Goal: Information Seeking & Learning: Learn about a topic

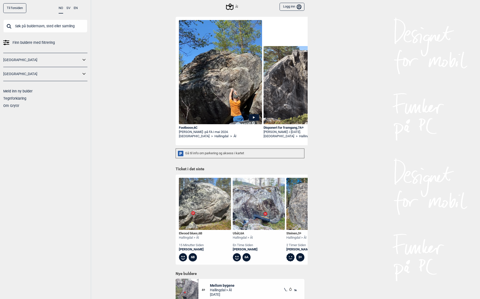
scroll to position [23, 0]
click at [217, 153] on div "Gå til info om parkering og aksess i kartet" at bounding box center [240, 153] width 129 height 10
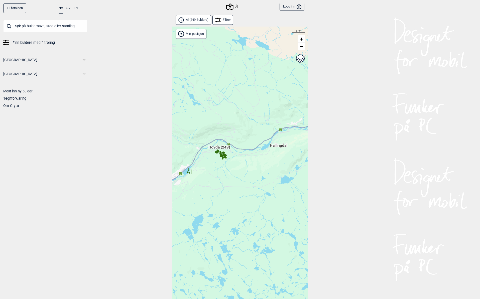
click at [222, 147] on span "Hovda (249)" at bounding box center [220, 150] width 22 height 10
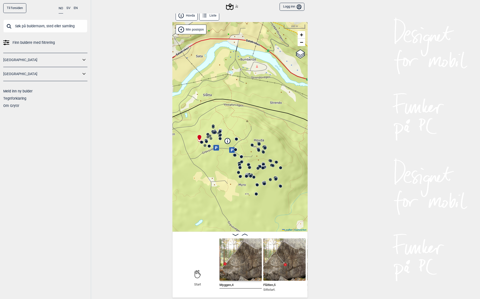
scroll to position [0, 0]
click at [330, 162] on div "Til forsiden NO SV EN Finn buldere med filtrering [GEOGRAPHIC_DATA] [GEOGRAPHIC…" at bounding box center [240, 149] width 480 height 299
click at [247, 250] on img at bounding box center [241, 260] width 42 height 42
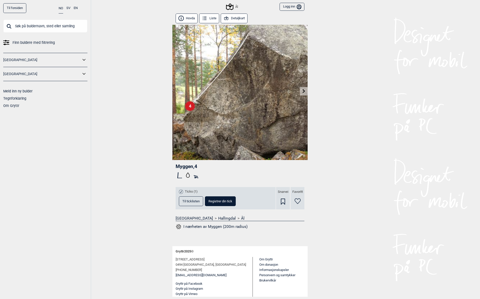
click at [304, 92] on icon at bounding box center [304, 91] width 3 height 4
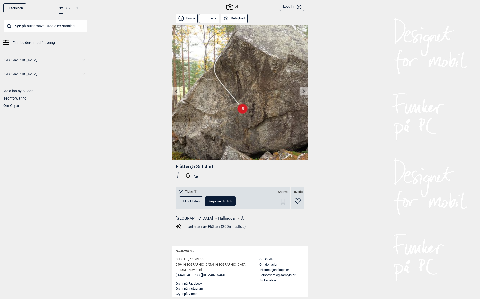
click at [304, 92] on icon at bounding box center [304, 91] width 3 height 4
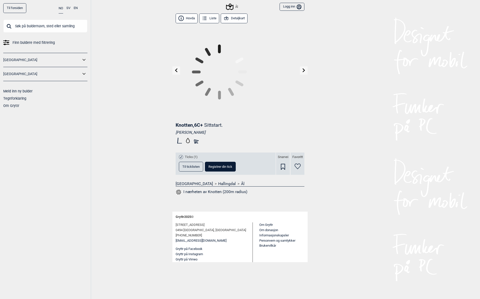
scroll to position [1, 0]
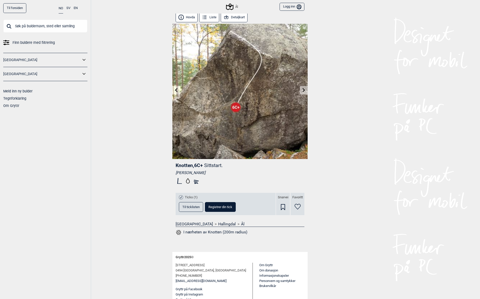
click at [305, 91] on icon at bounding box center [304, 90] width 4 height 4
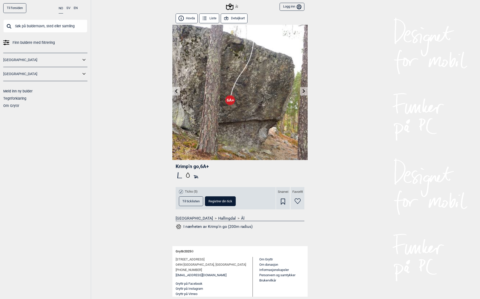
click at [305, 91] on icon at bounding box center [304, 91] width 4 height 4
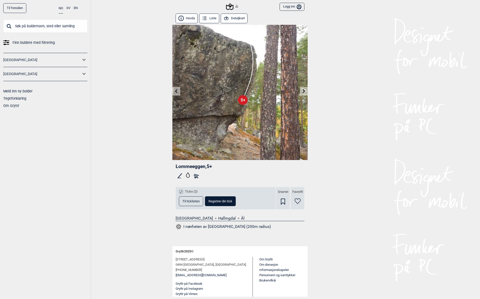
click at [305, 91] on icon at bounding box center [304, 91] width 3 height 4
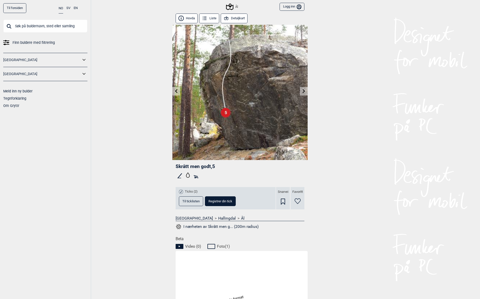
click at [305, 91] on icon at bounding box center [304, 91] width 3 height 4
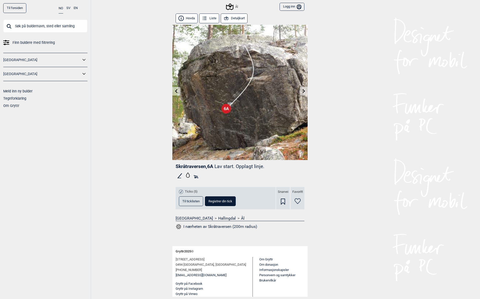
click at [305, 91] on icon at bounding box center [304, 91] width 3 height 4
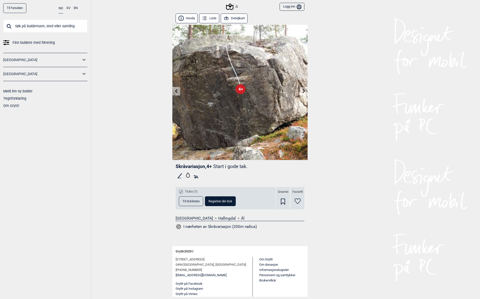
click at [304, 91] on icon at bounding box center [304, 91] width 3 height 4
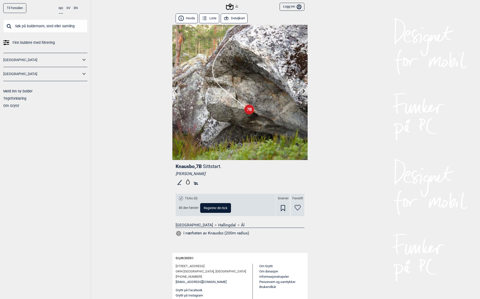
click at [304, 91] on icon at bounding box center [304, 91] width 3 height 4
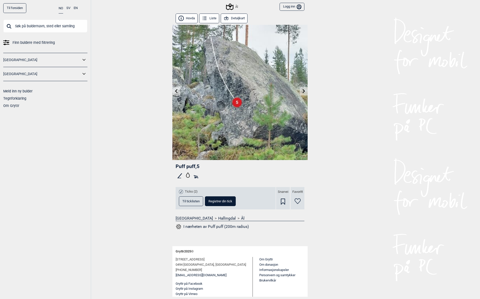
click at [304, 91] on icon at bounding box center [304, 91] width 3 height 4
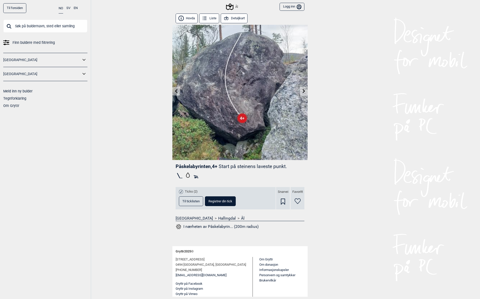
click at [304, 91] on icon at bounding box center [304, 91] width 3 height 4
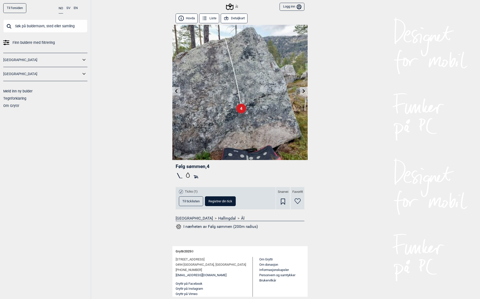
click at [227, 20] on icon at bounding box center [226, 19] width 4 height 4
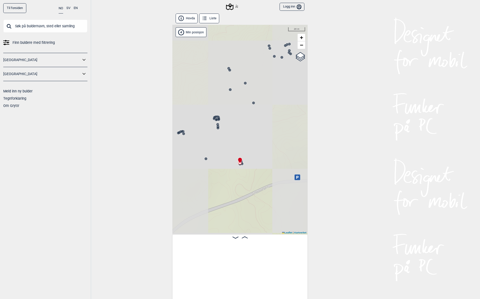
scroll to position [0, 547]
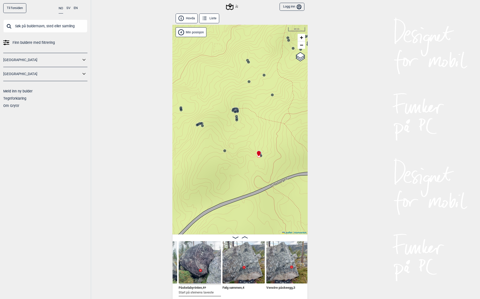
drag, startPoint x: 258, startPoint y: 157, endPoint x: 277, endPoint y: 149, distance: 20.4
click at [277, 149] on div "Ål" at bounding box center [239, 130] width 135 height 210
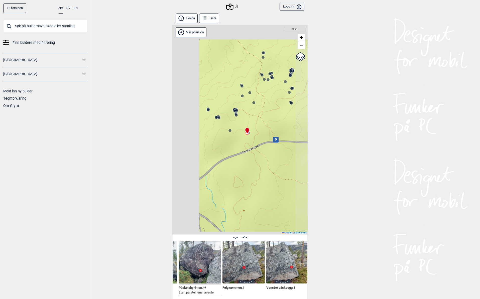
click at [236, 110] on circle at bounding box center [235, 111] width 3 height 3
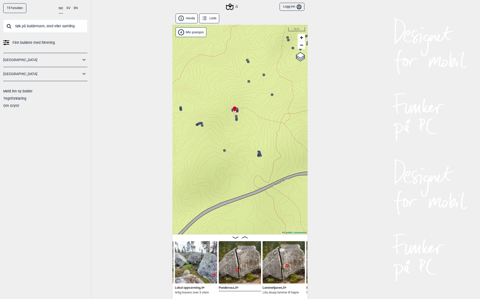
click at [239, 111] on icon at bounding box center [237, 111] width 4 height 4
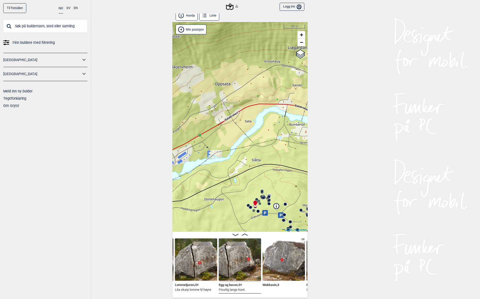
scroll to position [3, 0]
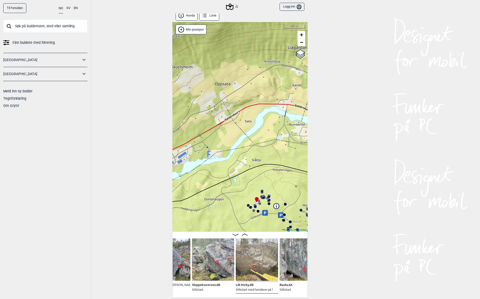
scroll to position [0, 1407]
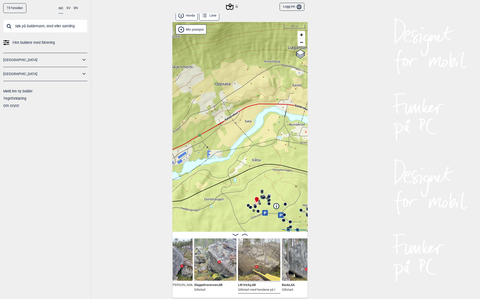
click at [275, 251] on img at bounding box center [259, 260] width 42 height 42
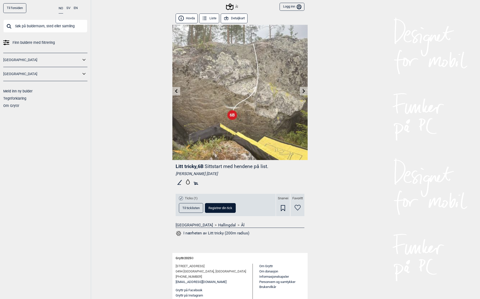
click at [28, 26] on input "text" at bounding box center [45, 26] width 84 height 13
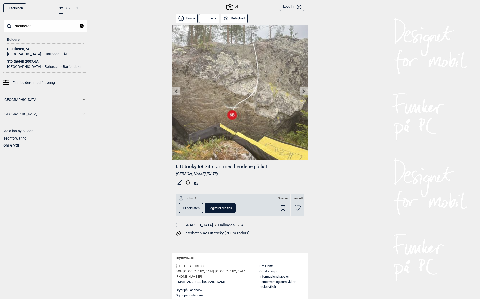
type input "stoltheten"
click at [25, 50] on div "Stoltheten , 7A" at bounding box center [45, 49] width 77 height 4
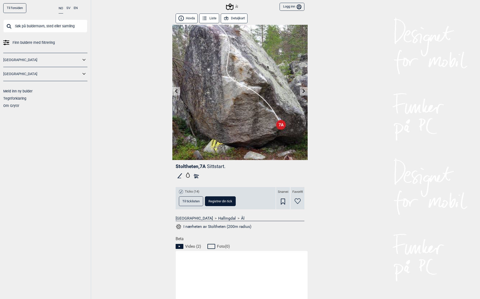
scroll to position [0, 0]
click at [231, 7] on icon at bounding box center [230, 7] width 10 height 10
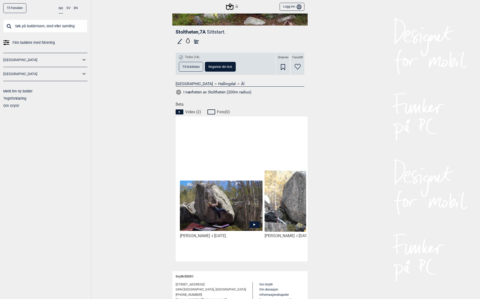
scroll to position [0, 1]
click at [291, 203] on img at bounding box center [305, 202] width 83 height 62
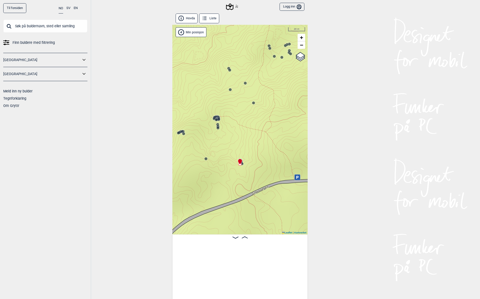
scroll to position [0, 547]
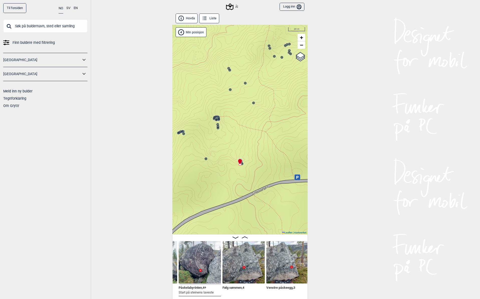
click at [30, 26] on input "text" at bounding box center [45, 26] width 84 height 13
paste input "Nr 2 Go-steinen"
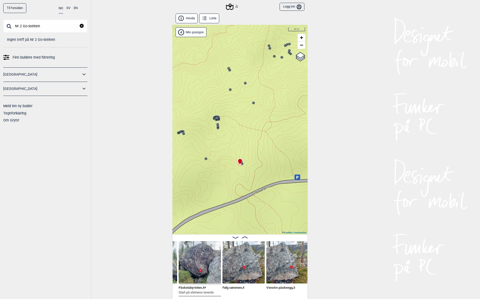
click at [22, 26] on input "Nr 2 Go-steinen" at bounding box center [45, 26] width 84 height 13
drag, startPoint x: 23, startPoint y: 26, endPoint x: 6, endPoint y: 25, distance: 17.3
click at [6, 25] on input "Nr 2 Go-steinen" at bounding box center [45, 26] width 84 height 13
type input "Go-steinen"
click at [37, 26] on input "Go-steinen" at bounding box center [45, 26] width 84 height 13
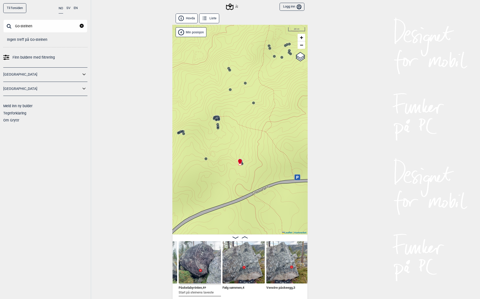
click at [83, 27] on icon "reset" at bounding box center [82, 26] width 4 height 4
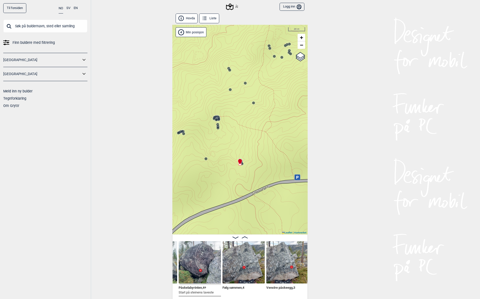
click at [59, 29] on input "text" at bounding box center [45, 26] width 84 height 13
paste input "Stuttorva"
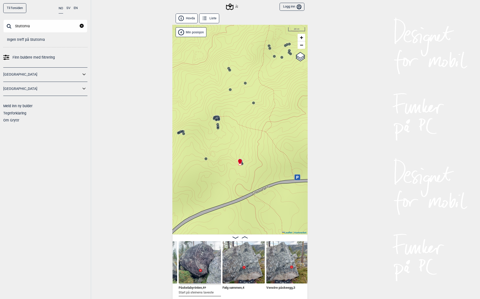
type input "Stuttorva"
click at [83, 27] on icon "reset" at bounding box center [82, 26] width 4 height 4
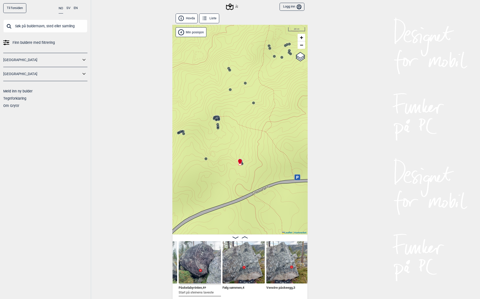
click at [63, 27] on input "text" at bounding box center [45, 26] width 84 height 13
paste input "[DEMOGRAPHIC_DATA]"
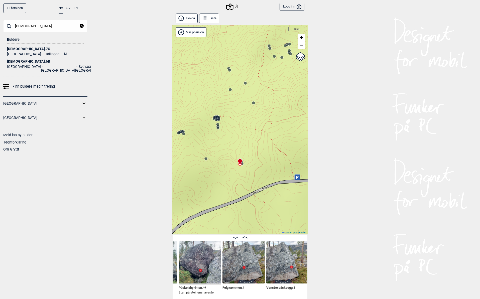
type input "[DEMOGRAPHIC_DATA]"
click at [23, 48] on div "Treenigheten , 7C" at bounding box center [45, 49] width 77 height 4
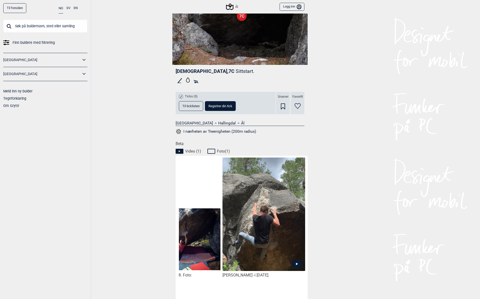
scroll to position [101, 0]
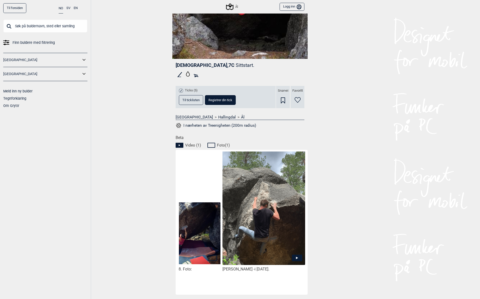
click at [233, 125] on button "I nærheten av Treenigheten (200m radius)" at bounding box center [216, 125] width 80 height 7
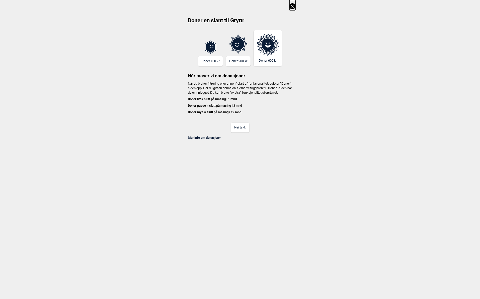
scroll to position [0, 1606]
click at [245, 133] on button "Nei takk" at bounding box center [240, 128] width 18 height 10
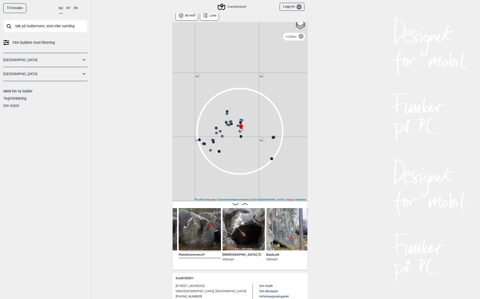
click at [296, 230] on img at bounding box center [287, 229] width 42 height 42
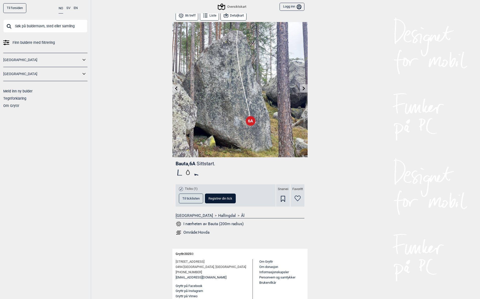
scroll to position [3, 0]
click at [306, 92] on button at bounding box center [304, 88] width 8 height 8
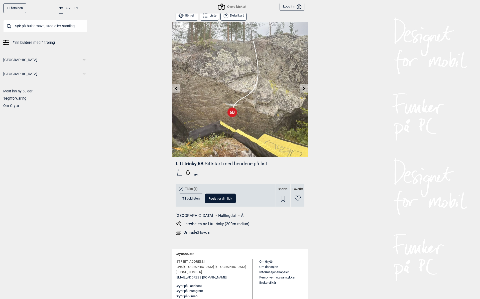
scroll to position [2, 0]
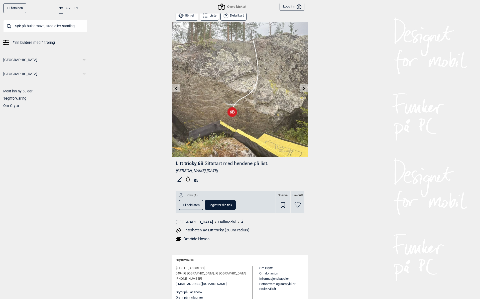
click at [303, 87] on icon at bounding box center [304, 88] width 4 height 4
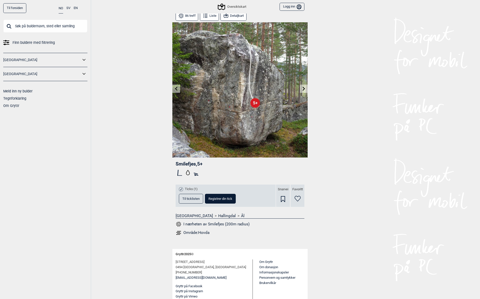
click at [303, 87] on icon at bounding box center [304, 89] width 3 height 4
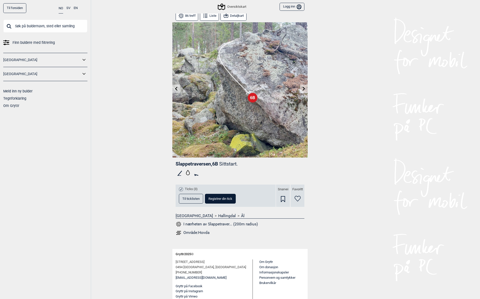
click at [303, 87] on icon at bounding box center [304, 89] width 3 height 4
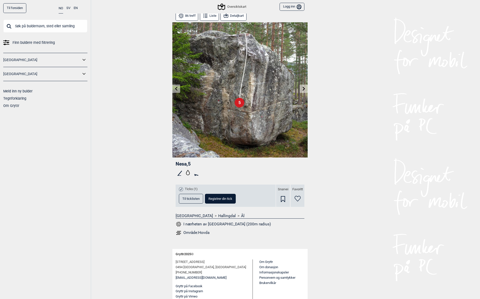
click at [303, 87] on icon at bounding box center [304, 89] width 3 height 4
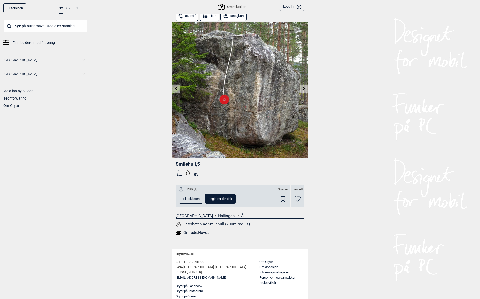
click at [303, 87] on icon at bounding box center [304, 89] width 3 height 4
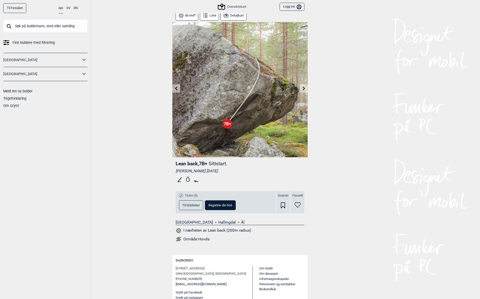
scroll to position [0, 0]
click at [304, 90] on icon at bounding box center [304, 88] width 4 height 4
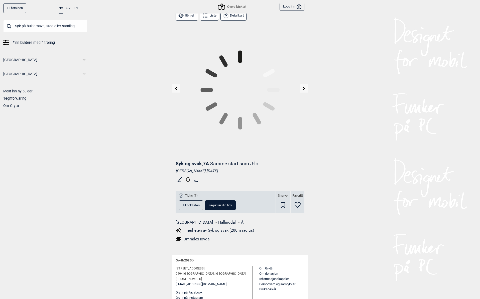
scroll to position [0, 0]
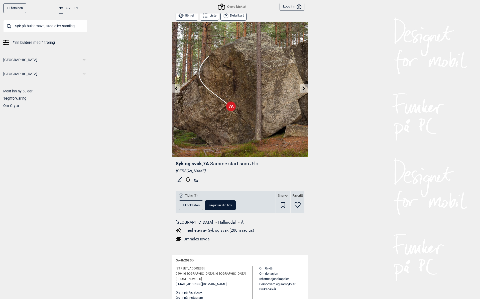
click at [304, 90] on icon at bounding box center [304, 88] width 4 height 4
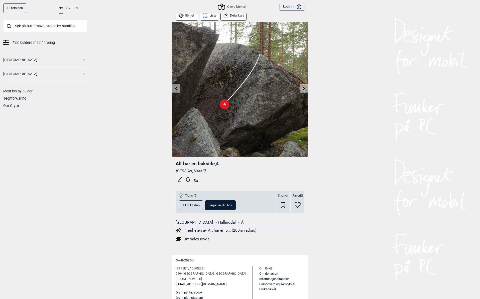
scroll to position [0, 0]
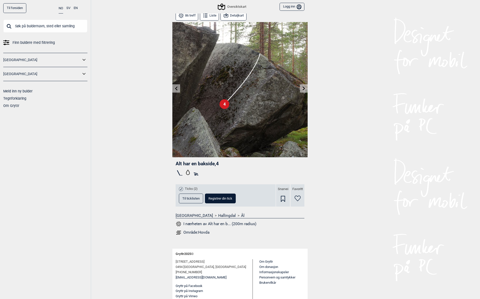
click at [304, 90] on icon at bounding box center [304, 88] width 4 height 4
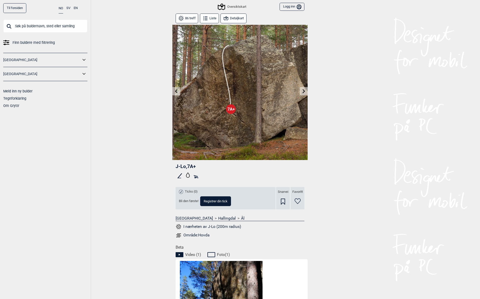
scroll to position [0, 0]
click at [305, 94] on button at bounding box center [304, 91] width 8 height 8
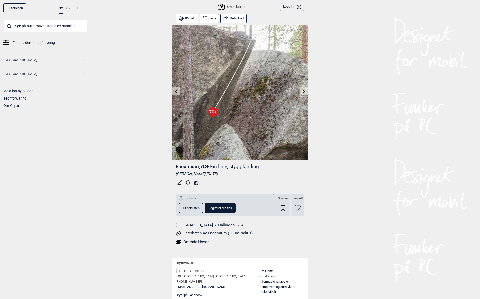
scroll to position [0, 0]
click at [304, 93] on icon at bounding box center [304, 91] width 4 height 4
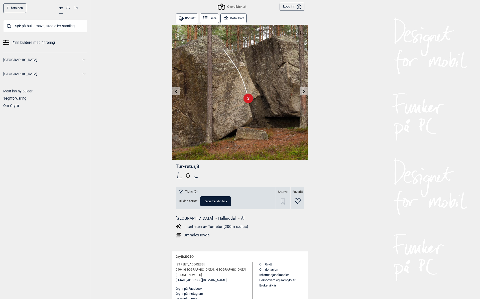
click at [304, 93] on icon at bounding box center [304, 91] width 4 height 4
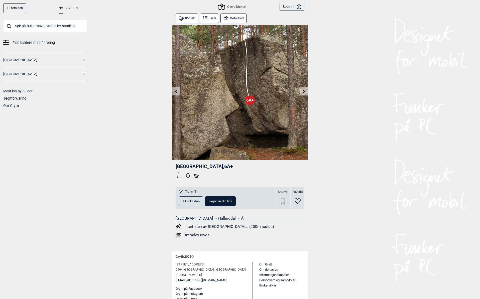
click at [304, 93] on icon at bounding box center [304, 91] width 4 height 4
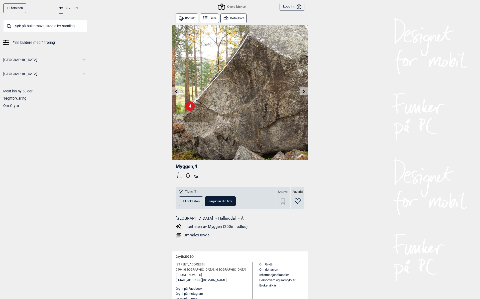
click at [304, 93] on icon at bounding box center [304, 91] width 4 height 4
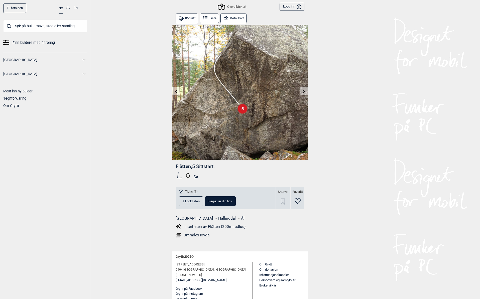
click at [304, 93] on icon at bounding box center [304, 91] width 4 height 4
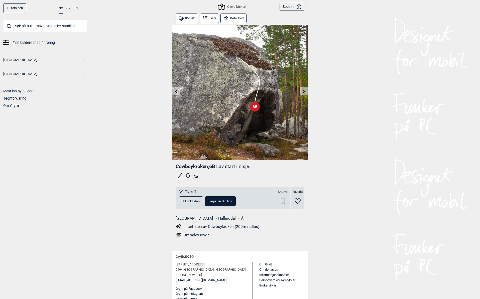
click at [304, 93] on icon at bounding box center [304, 91] width 4 height 4
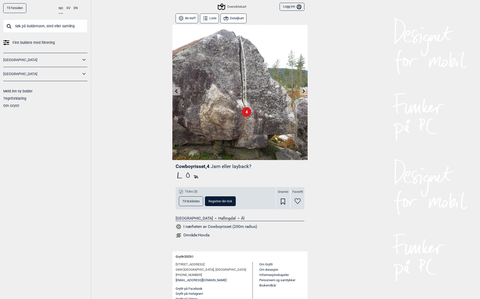
click at [304, 93] on icon at bounding box center [304, 91] width 4 height 4
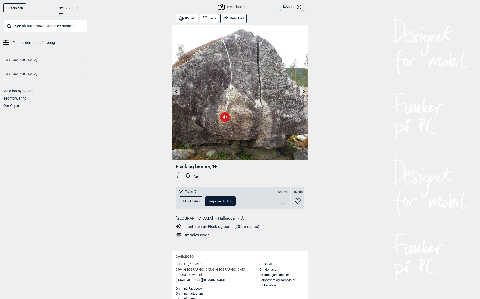
click at [210, 17] on button "Liste" at bounding box center [209, 19] width 19 height 10
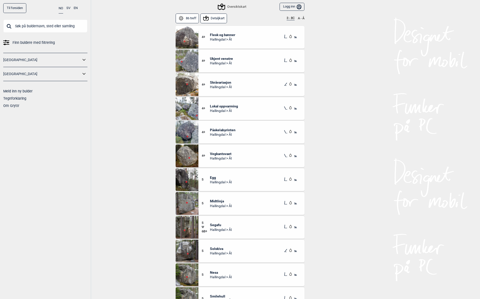
click at [290, 20] on button "3 - 8C" at bounding box center [291, 18] width 8 height 4
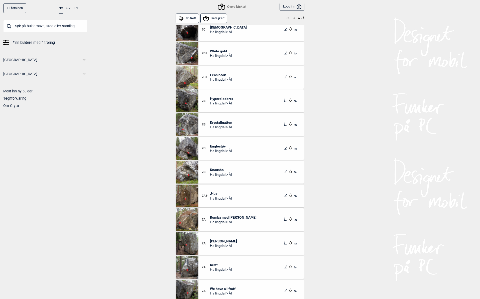
scroll to position [32, 0]
click at [219, 50] on span "White gold" at bounding box center [221, 50] width 22 height 5
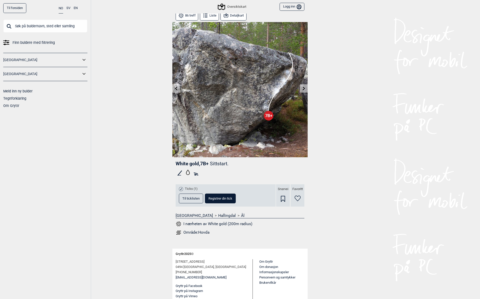
scroll to position [3, 0]
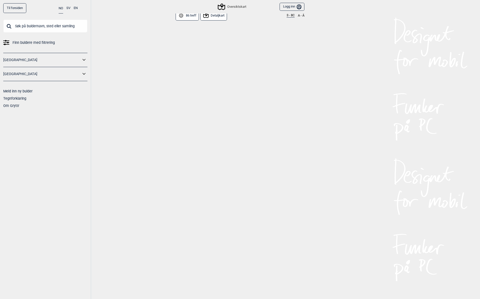
scroll to position [570, 0]
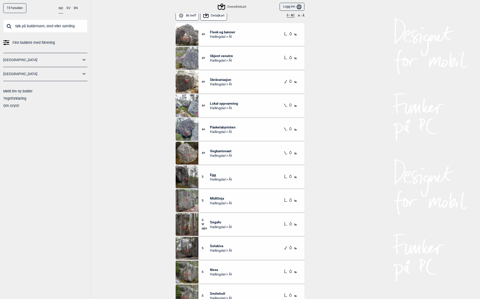
click at [291, 17] on button "3 - 8C" at bounding box center [291, 16] width 8 height 4
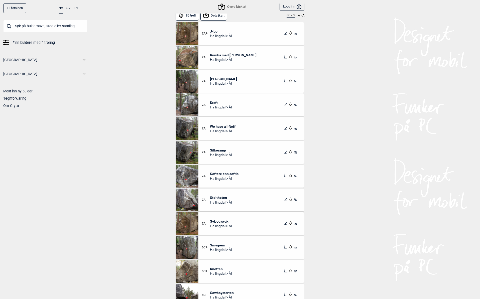
scroll to position [185, 0]
click at [223, 79] on span "[PERSON_NAME]" at bounding box center [223, 78] width 27 height 5
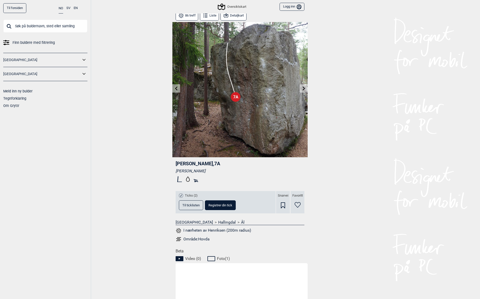
scroll to position [3, 0]
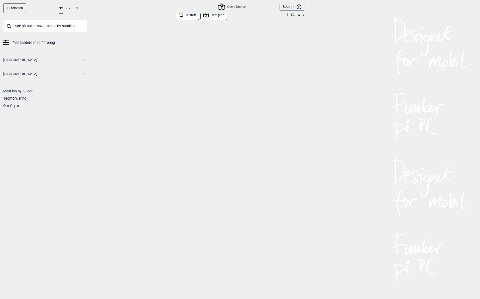
scroll to position [570, 0]
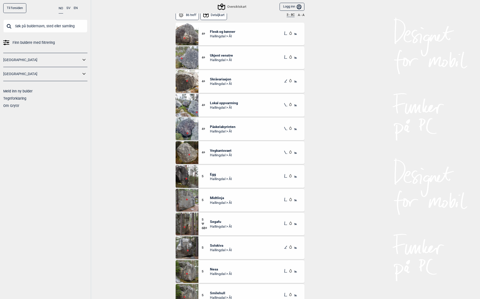
click at [293, 14] on button "3 - 8C" at bounding box center [291, 15] width 8 height 4
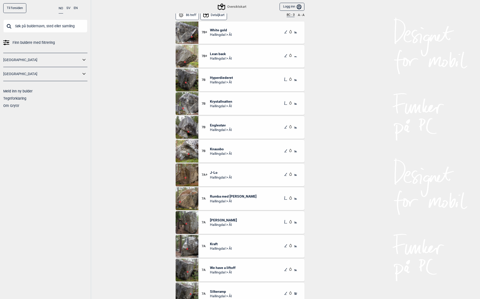
scroll to position [48, 0]
click at [221, 102] on span "Krystallnatten" at bounding box center [221, 101] width 22 height 5
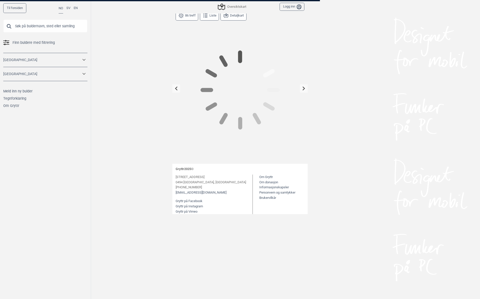
scroll to position [3, 0]
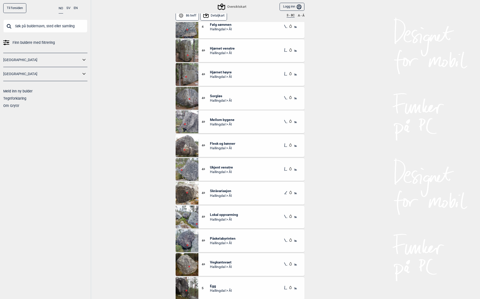
scroll to position [462, 0]
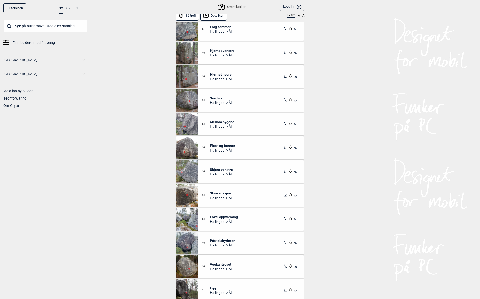
click at [292, 15] on button "3 - 8C" at bounding box center [291, 16] width 8 height 4
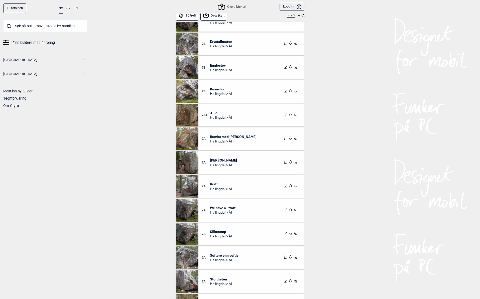
scroll to position [107, 0]
click at [224, 94] on span "Hallingdal > Ål" at bounding box center [221, 93] width 22 height 5
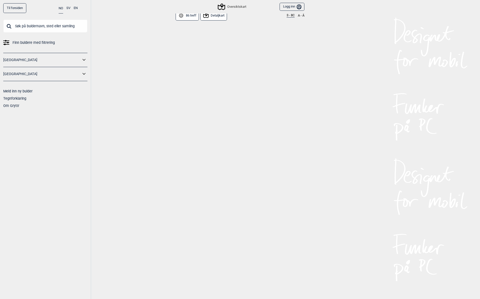
scroll to position [570, 0]
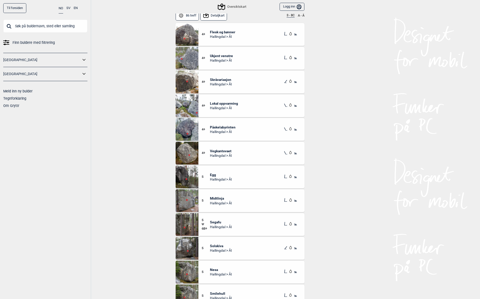
click at [286, 14] on div "86 treff Detaljkart 3 - 8C A - Å" at bounding box center [240, 17] width 129 height 12
click at [287, 14] on button "3 - 8C" at bounding box center [291, 16] width 8 height 4
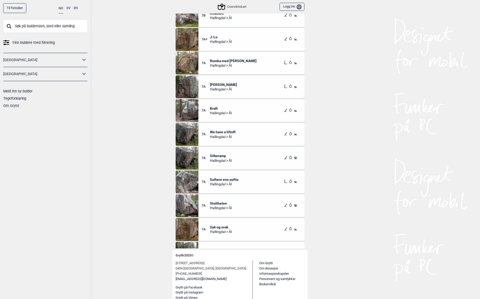
scroll to position [122, 0]
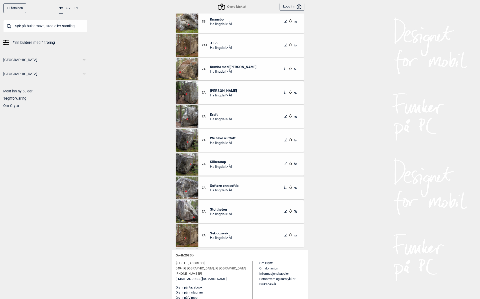
click at [225, 186] on span "Softere enn softis" at bounding box center [224, 186] width 29 height 5
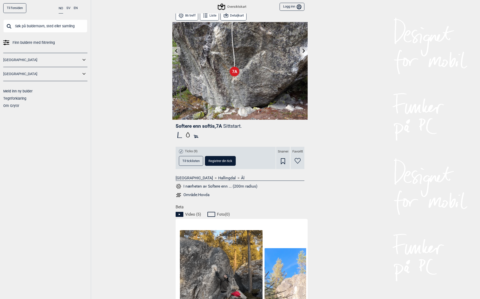
scroll to position [41, 0]
click at [197, 137] on rect at bounding box center [196, 137] width 4 height 2
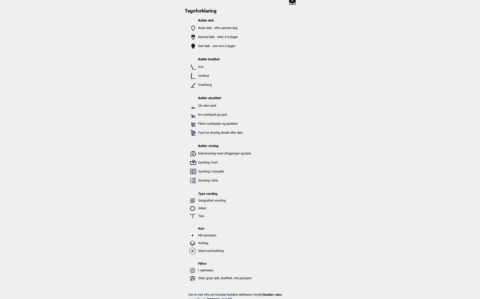
scroll to position [6, 0]
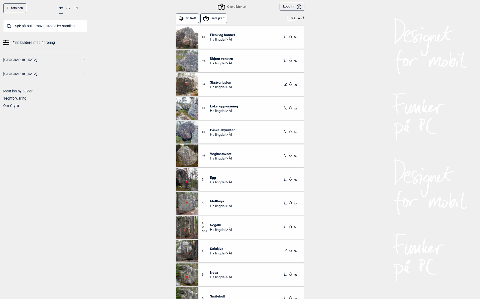
click at [290, 20] on button "3 - 8C" at bounding box center [291, 18] width 8 height 4
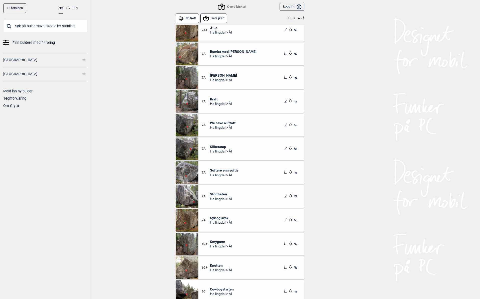
scroll to position [192, 0]
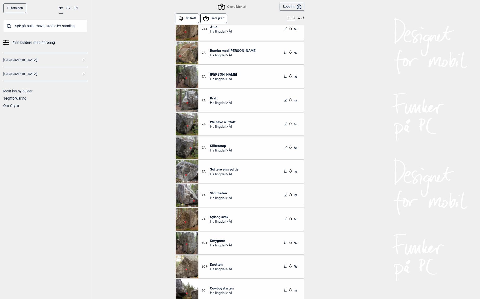
click at [189, 164] on img at bounding box center [187, 171] width 23 height 23
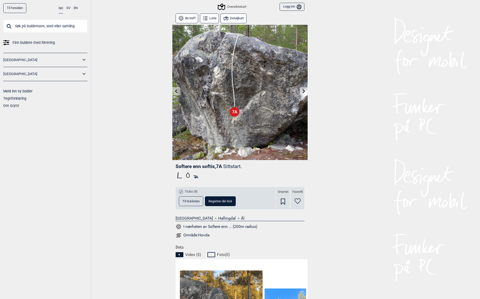
click at [304, 90] on icon at bounding box center [304, 91] width 4 height 4
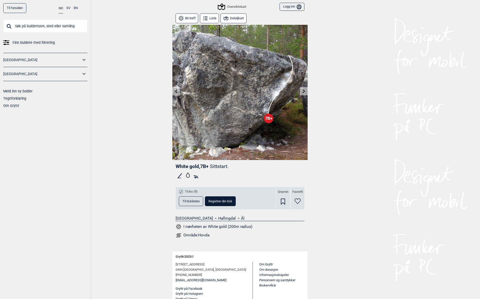
scroll to position [0, 0]
click at [304, 90] on icon at bounding box center [304, 91] width 4 height 4
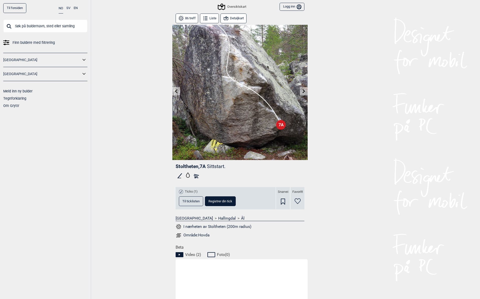
click at [304, 90] on icon at bounding box center [304, 91] width 4 height 4
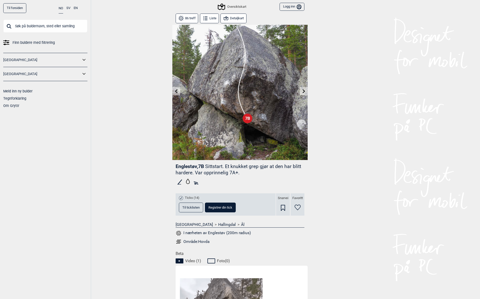
click at [304, 90] on icon at bounding box center [304, 91] width 4 height 4
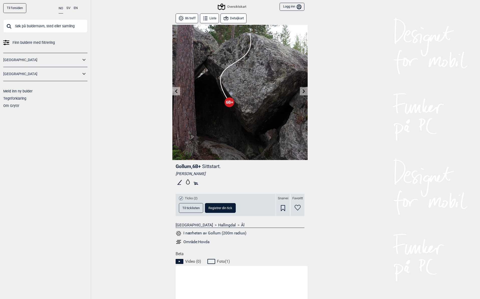
click at [304, 90] on icon at bounding box center [304, 91] width 4 height 4
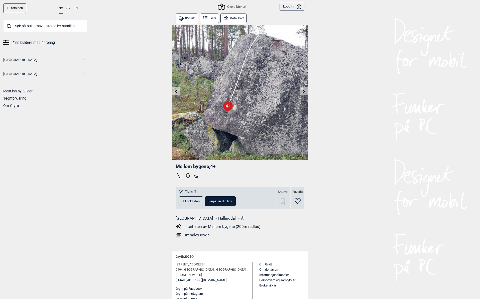
scroll to position [0, 0]
click at [304, 90] on icon at bounding box center [304, 91] width 4 height 4
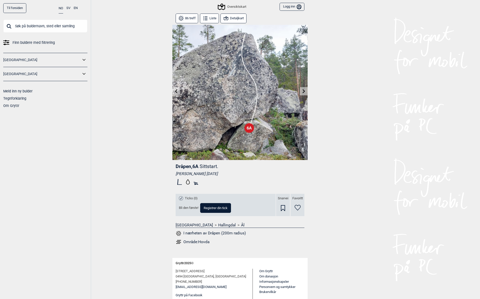
click at [304, 90] on icon at bounding box center [304, 91] width 4 height 4
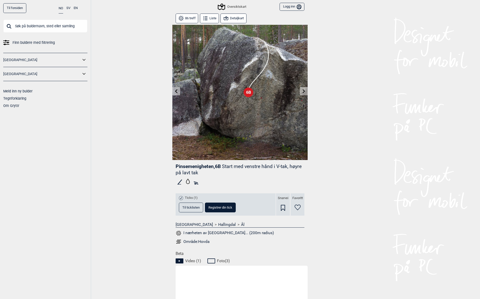
click at [305, 88] on button at bounding box center [304, 91] width 8 height 8
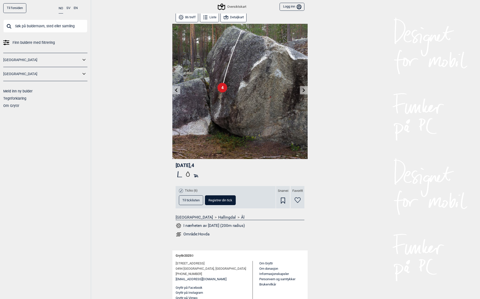
scroll to position [-3, 1]
click at [305, 90] on button at bounding box center [304, 90] width 8 height 8
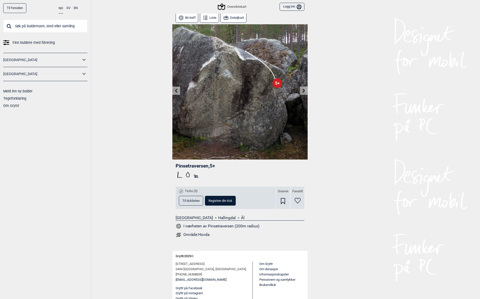
scroll to position [0, 0]
click at [306, 90] on icon at bounding box center [304, 91] width 4 height 4
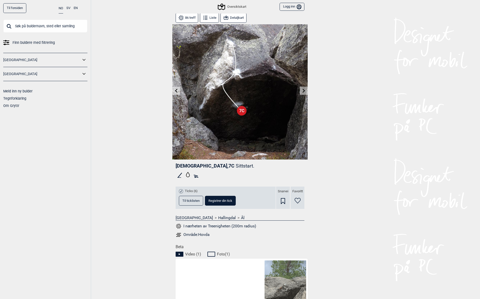
click at [306, 90] on icon at bounding box center [304, 91] width 4 height 4
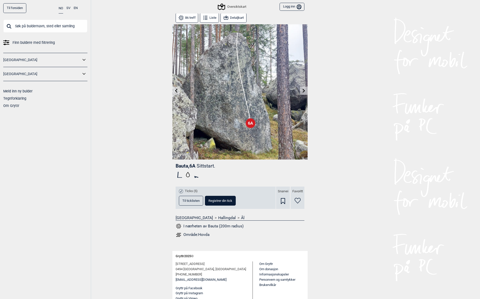
scroll to position [1, 0]
click at [306, 90] on icon at bounding box center [304, 90] width 4 height 4
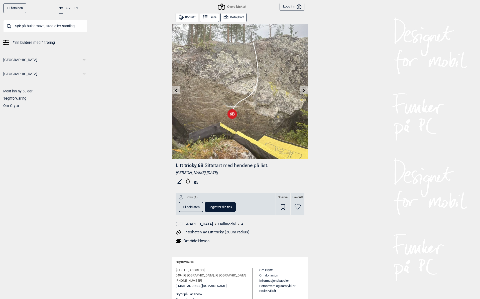
click at [177, 93] on button at bounding box center [176, 90] width 8 height 8
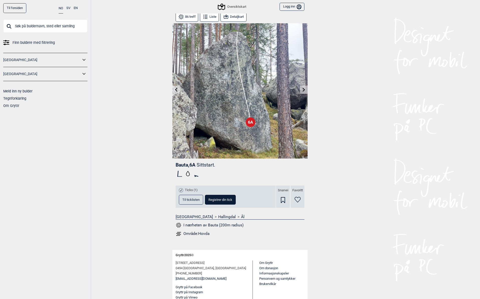
scroll to position [2, 0]
click at [301, 89] on button at bounding box center [304, 89] width 8 height 8
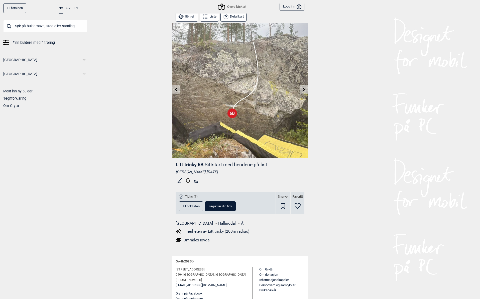
click at [301, 89] on button at bounding box center [304, 89] width 8 height 8
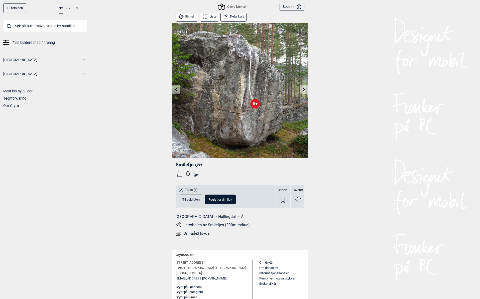
click at [301, 89] on button at bounding box center [304, 89] width 8 height 8
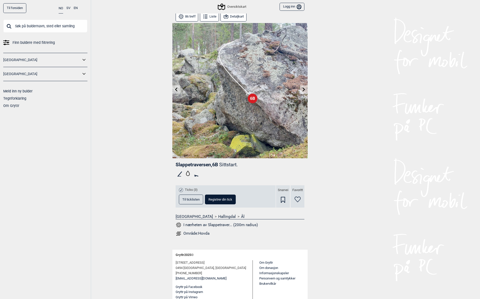
click at [301, 89] on button at bounding box center [304, 89] width 8 height 8
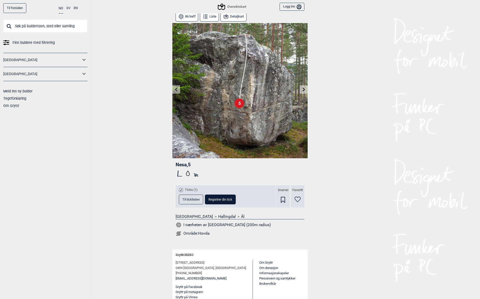
click at [301, 89] on button at bounding box center [304, 89] width 8 height 8
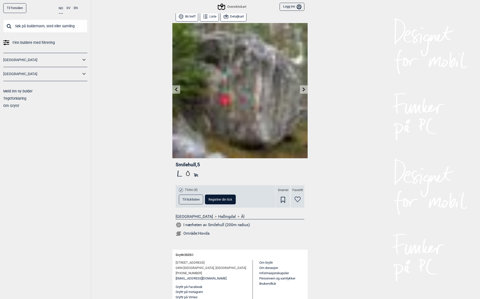
click at [301, 89] on button at bounding box center [304, 89] width 8 height 8
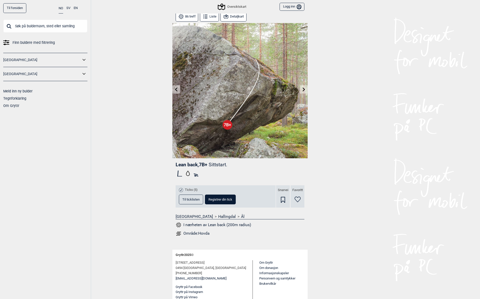
click at [301, 89] on button at bounding box center [304, 89] width 8 height 8
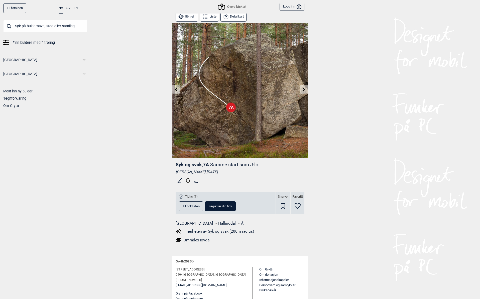
click at [301, 89] on button at bounding box center [304, 89] width 8 height 8
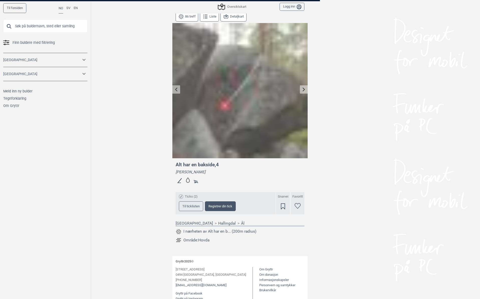
click at [301, 89] on button at bounding box center [304, 89] width 8 height 8
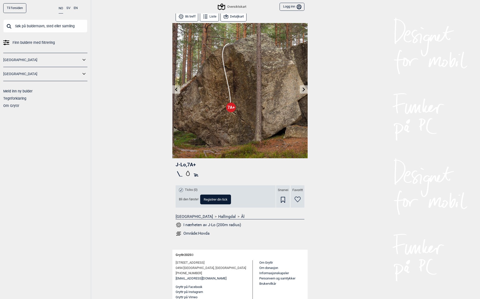
click at [301, 89] on button at bounding box center [304, 89] width 8 height 8
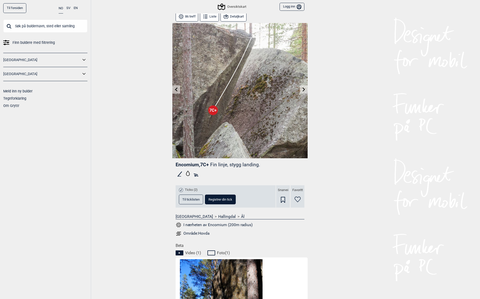
click at [301, 89] on button at bounding box center [304, 89] width 8 height 8
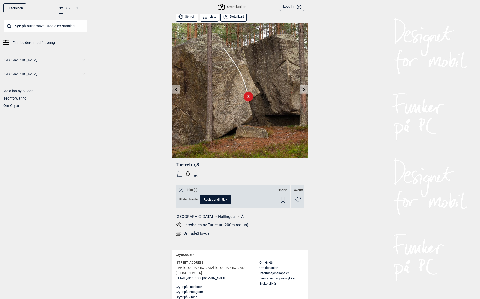
click at [301, 89] on button at bounding box center [304, 89] width 8 height 8
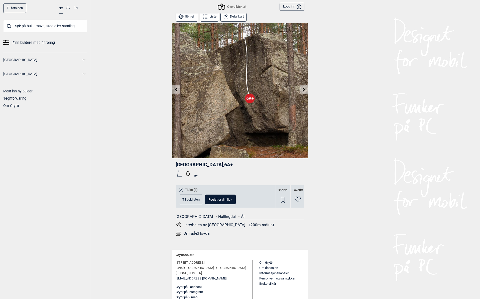
click at [301, 89] on button at bounding box center [304, 89] width 8 height 8
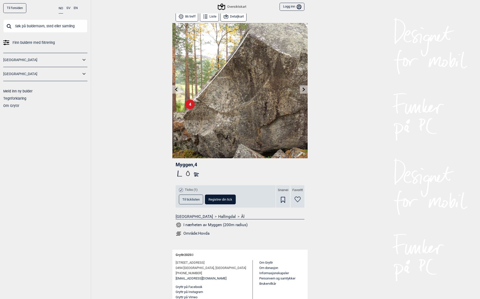
click at [301, 89] on button at bounding box center [304, 89] width 8 height 8
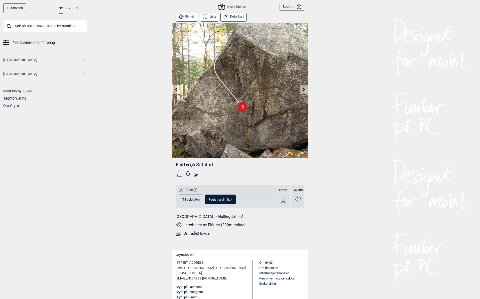
click at [301, 89] on button at bounding box center [304, 89] width 8 height 8
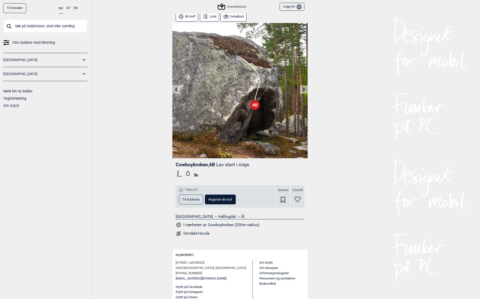
click at [301, 89] on button at bounding box center [304, 89] width 8 height 8
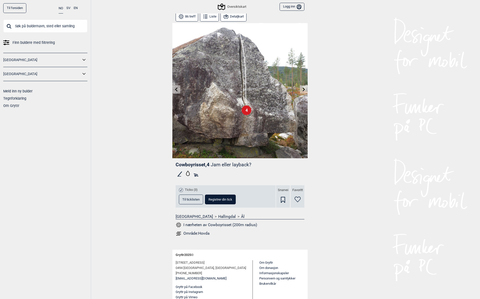
click at [301, 89] on button at bounding box center [304, 89] width 8 height 8
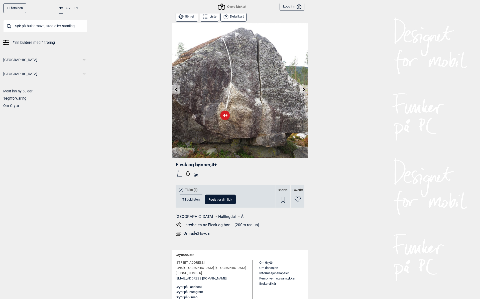
click at [301, 89] on button at bounding box center [304, 89] width 8 height 8
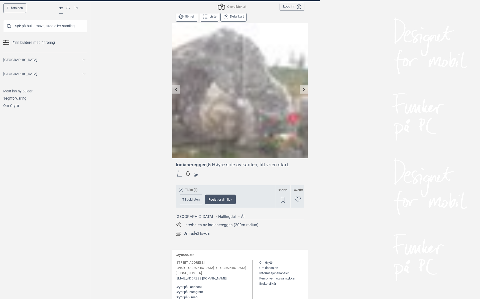
click at [301, 89] on button at bounding box center [304, 89] width 8 height 8
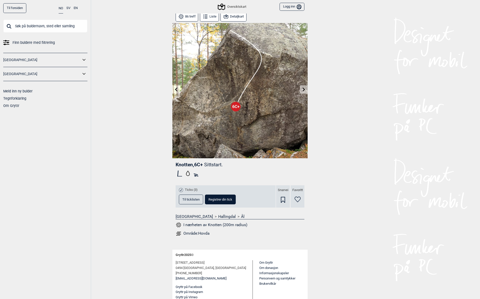
click at [301, 89] on button at bounding box center [304, 89] width 8 height 8
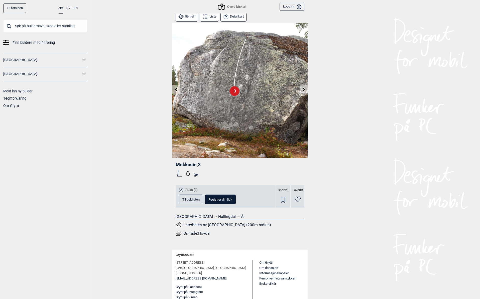
click at [301, 89] on button at bounding box center [304, 89] width 8 height 8
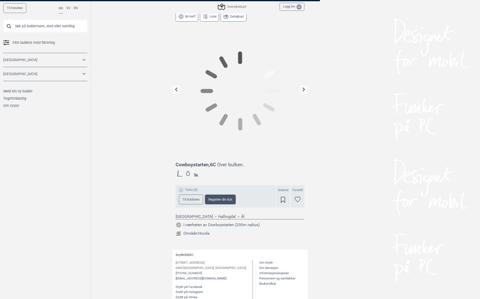
click at [301, 89] on button at bounding box center [304, 89] width 8 height 8
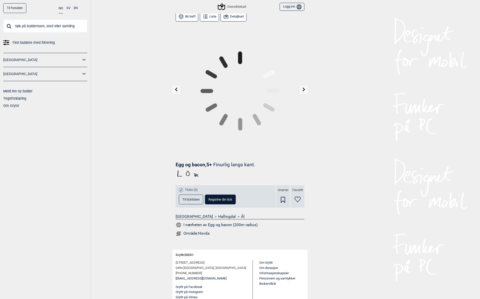
click at [301, 89] on button at bounding box center [304, 89] width 8 height 8
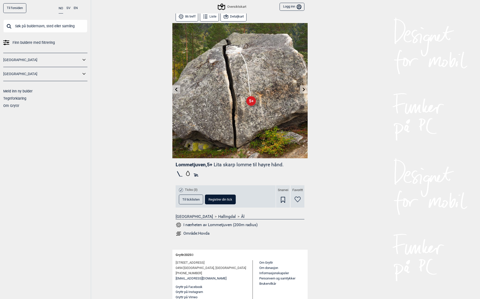
click at [301, 89] on button at bounding box center [304, 89] width 8 height 8
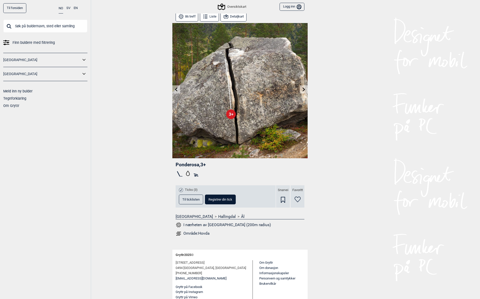
click at [301, 89] on button at bounding box center [304, 89] width 8 height 8
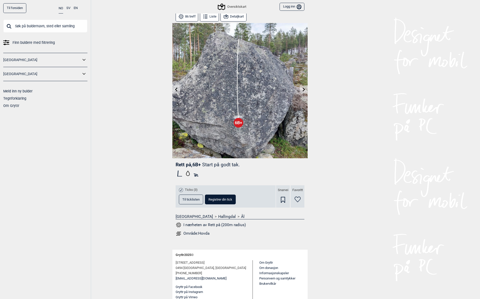
click at [301, 89] on button at bounding box center [304, 89] width 8 height 8
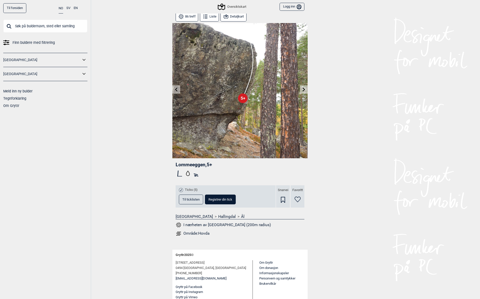
click at [301, 89] on button at bounding box center [304, 89] width 8 height 8
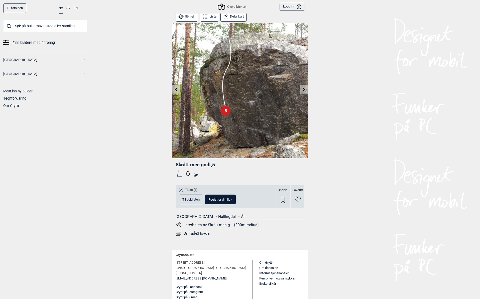
click at [301, 89] on button at bounding box center [304, 89] width 8 height 8
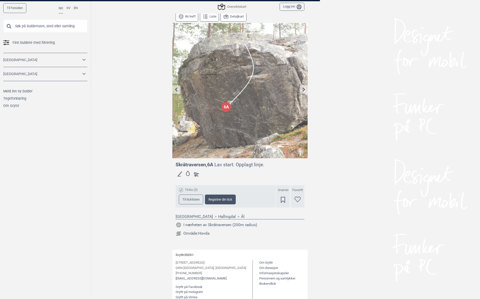
click at [301, 89] on button at bounding box center [304, 89] width 8 height 8
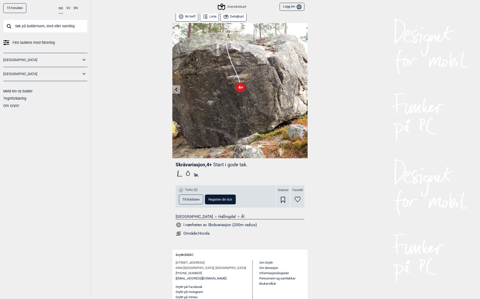
click at [301, 89] on button at bounding box center [304, 89] width 8 height 8
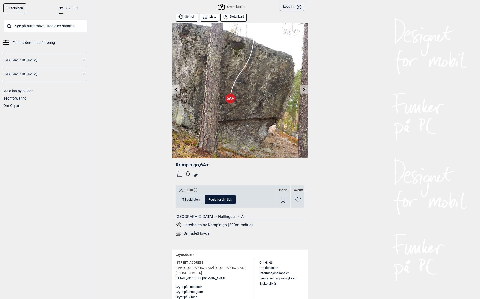
click at [301, 89] on button at bounding box center [304, 89] width 8 height 8
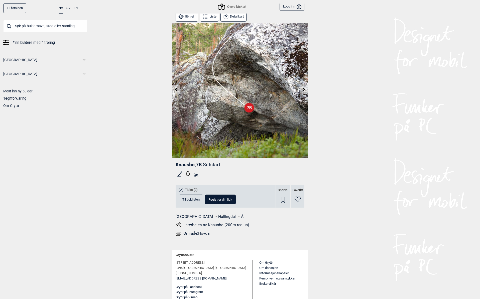
click at [301, 89] on button at bounding box center [304, 89] width 8 height 8
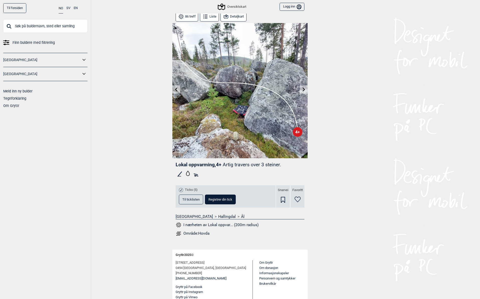
click at [301, 89] on button at bounding box center [304, 89] width 8 height 8
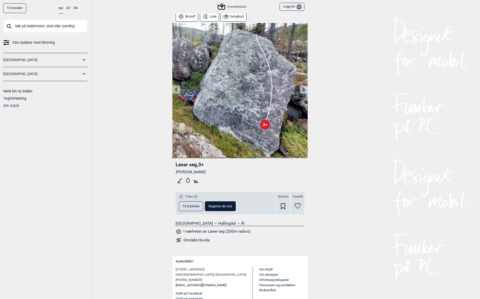
click at [301, 89] on button at bounding box center [304, 89] width 8 height 8
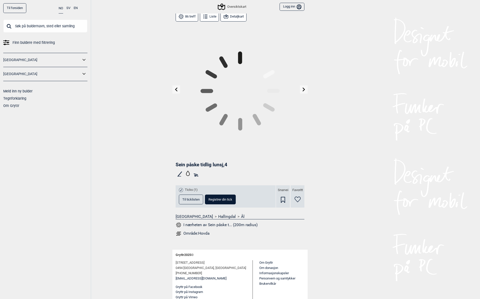
click at [301, 89] on button at bounding box center [304, 89] width 8 height 8
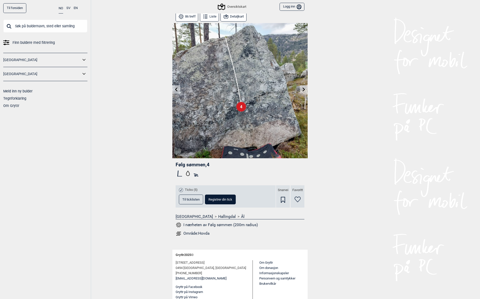
click at [302, 88] on button at bounding box center [304, 89] width 8 height 8
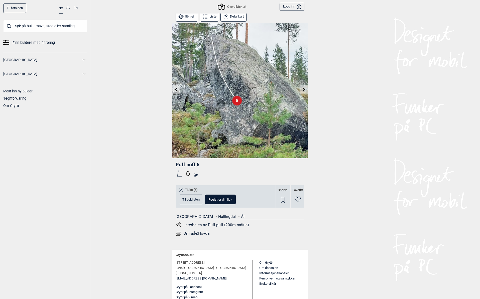
click at [302, 88] on button at bounding box center [304, 89] width 8 height 8
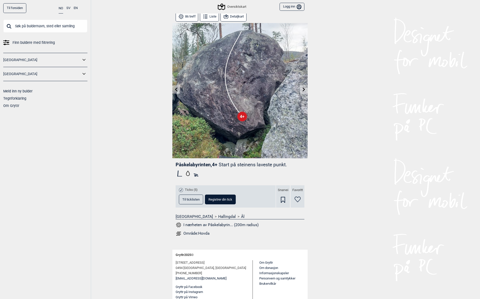
click at [302, 88] on button at bounding box center [304, 89] width 8 height 8
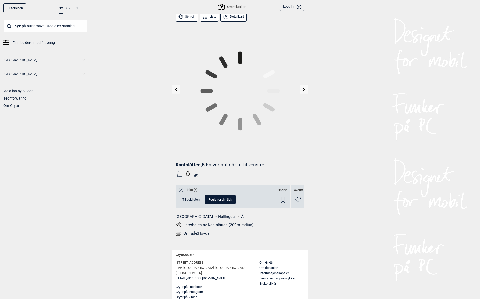
scroll to position [3, 0]
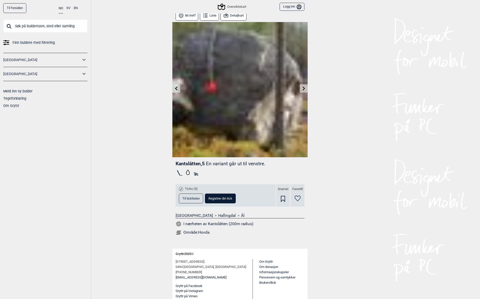
click at [303, 90] on icon at bounding box center [304, 88] width 4 height 4
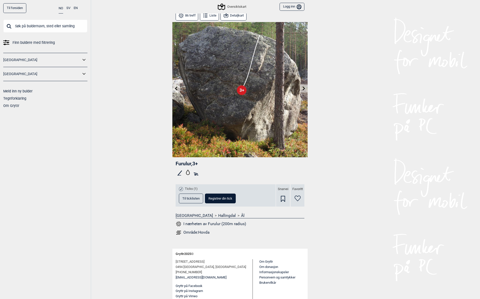
click at [303, 90] on icon at bounding box center [304, 88] width 3 height 4
